Goal: Task Accomplishment & Management: Manage account settings

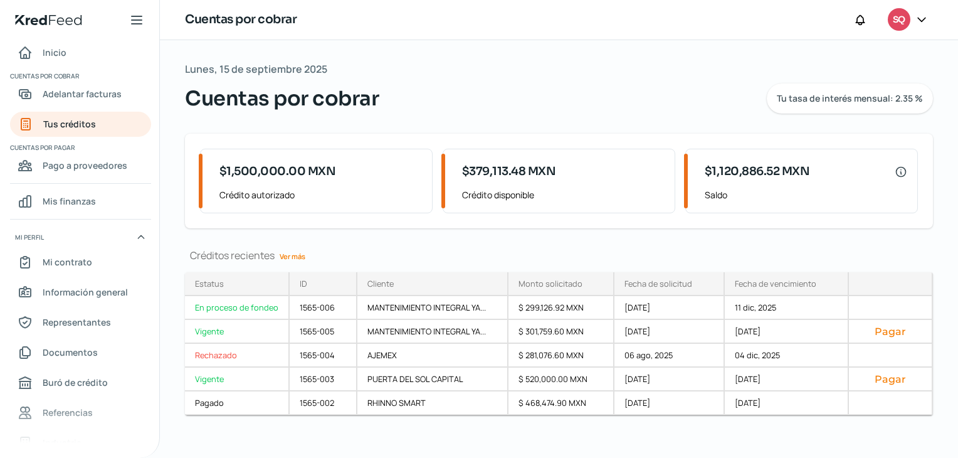
click at [925, 23] on icon at bounding box center [921, 19] width 13 height 13
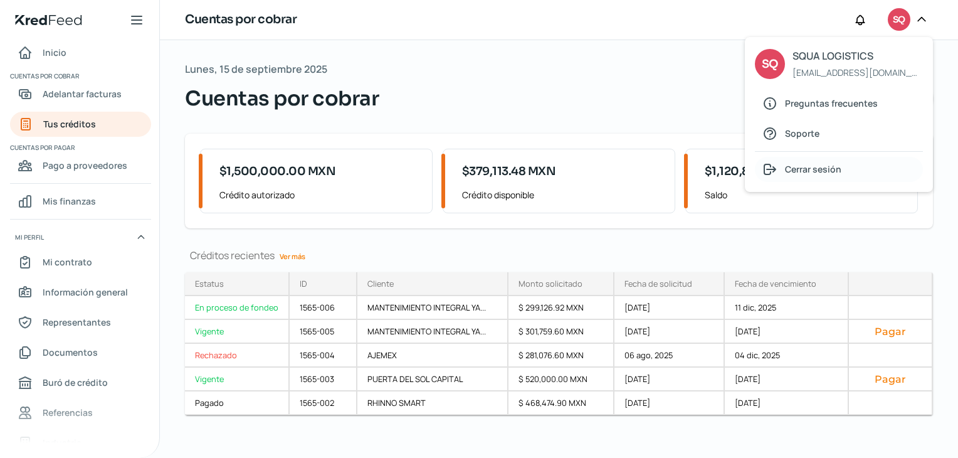
click at [810, 177] on div "Cerrar sesión" at bounding box center [839, 169] width 168 height 25
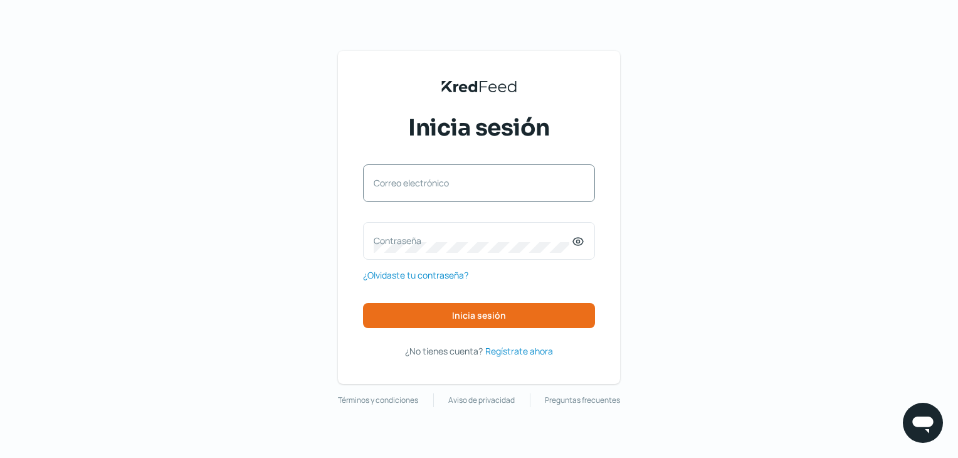
click at [466, 171] on div "Correo electrónico" at bounding box center [479, 183] width 232 height 38
click at [451, 194] on input "Correo electrónico" at bounding box center [479, 189] width 211 height 11
type input "direccionadmin@squalogistics.com"
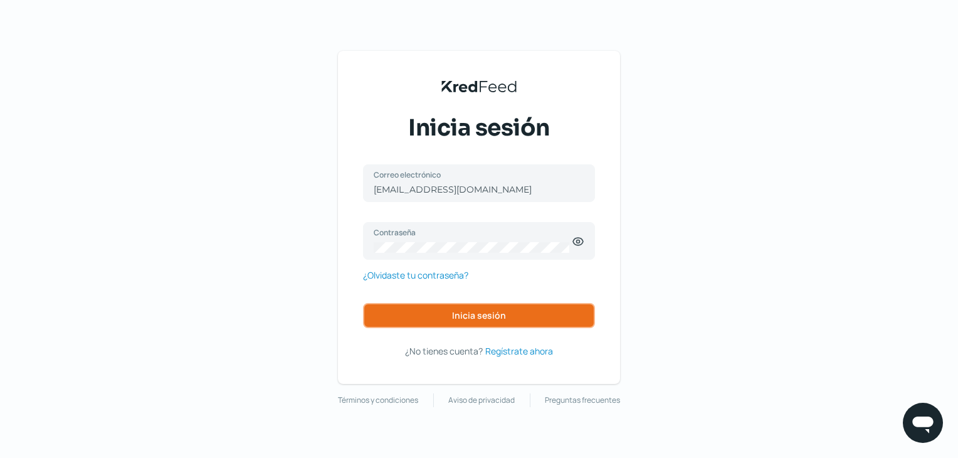
click at [480, 318] on span "Inicia sesión" at bounding box center [479, 315] width 54 height 9
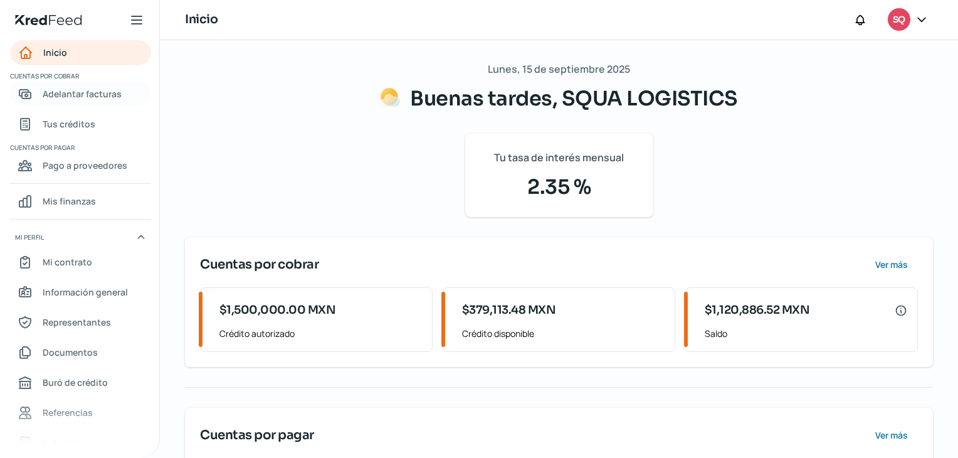
click at [118, 98] on span "Adelantar facturas" at bounding box center [82, 94] width 79 height 16
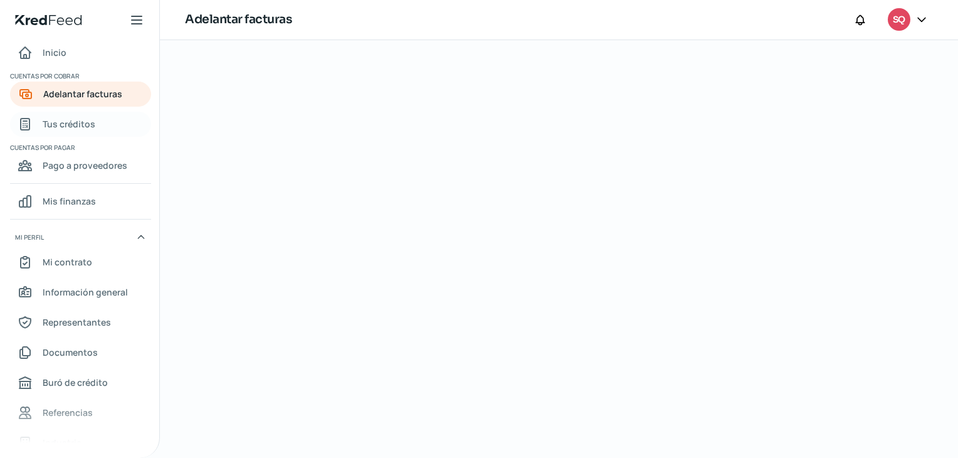
click at [63, 126] on span "Tus créditos" at bounding box center [69, 124] width 53 height 16
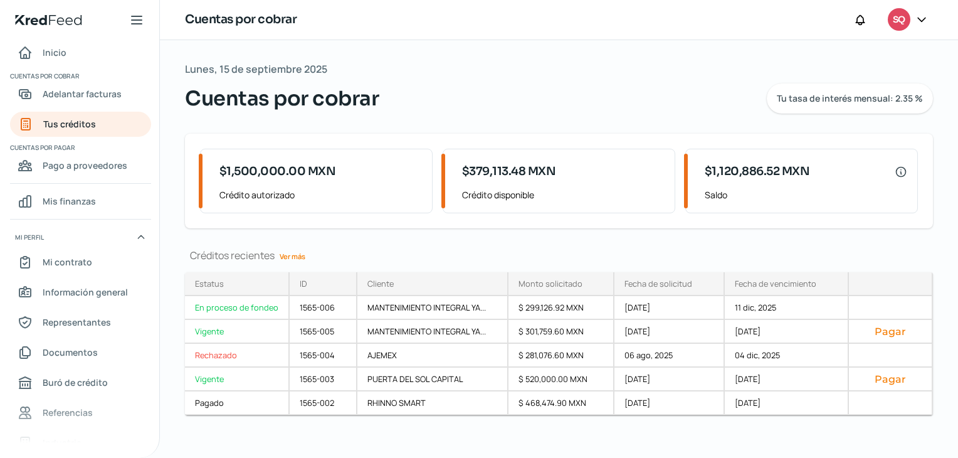
scroll to position [7, 0]
